Goal: Find contact information: Obtain details needed to contact an individual or organization

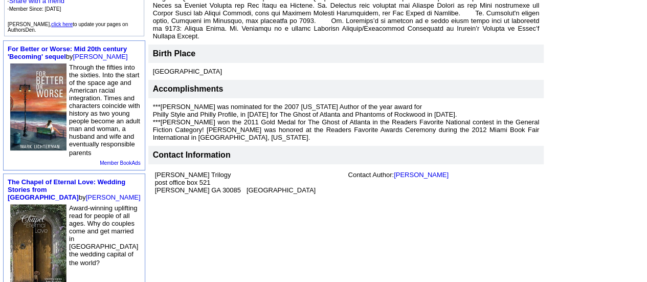
scroll to position [316, 0]
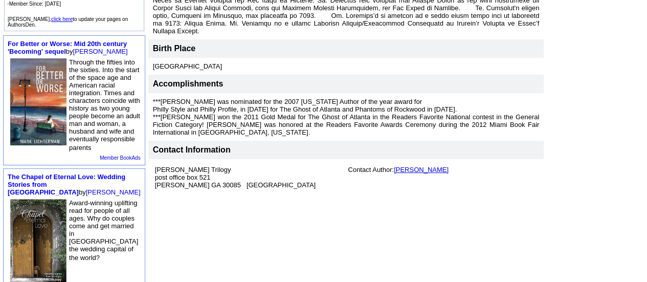
click at [394, 166] on link "[PERSON_NAME]" at bounding box center [421, 170] width 55 height 8
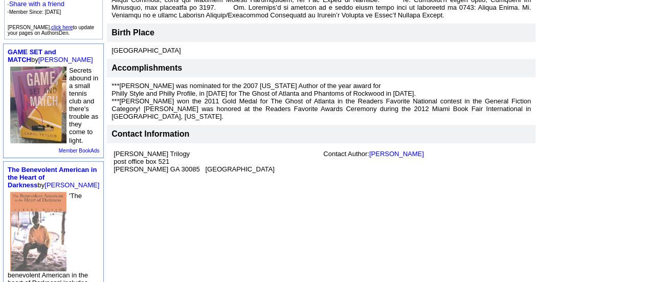
click at [159, 129] on font "Contact Information" at bounding box center [151, 133] width 78 height 9
